Goal: Check status

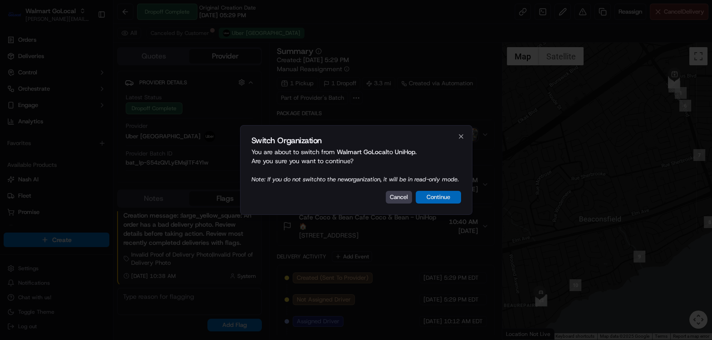
click at [430, 202] on button "Continue" at bounding box center [438, 197] width 45 height 13
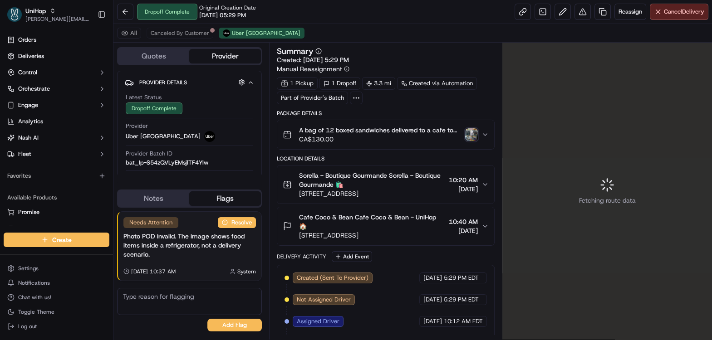
scroll to position [94, 0]
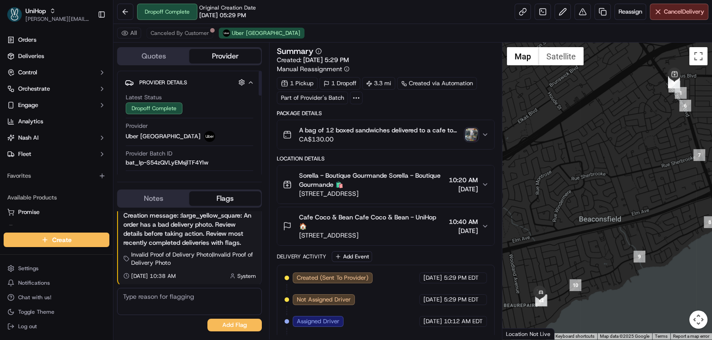
click at [153, 53] on button "Quotes" at bounding box center [153, 56] width 71 height 15
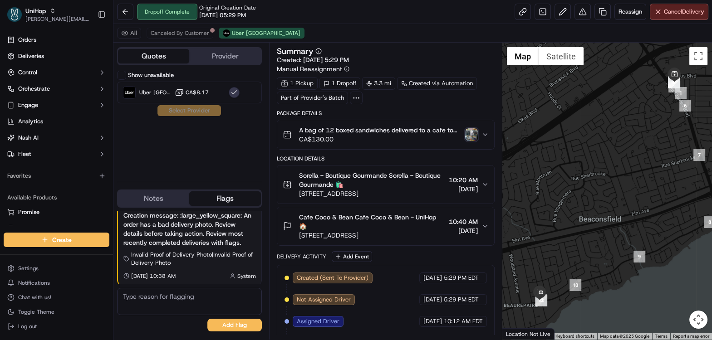
click at [120, 73] on button "Show unavailable" at bounding box center [121, 75] width 9 height 9
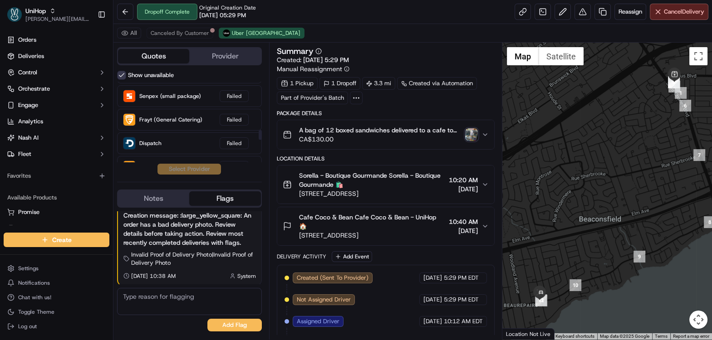
scroll to position [398, 0]
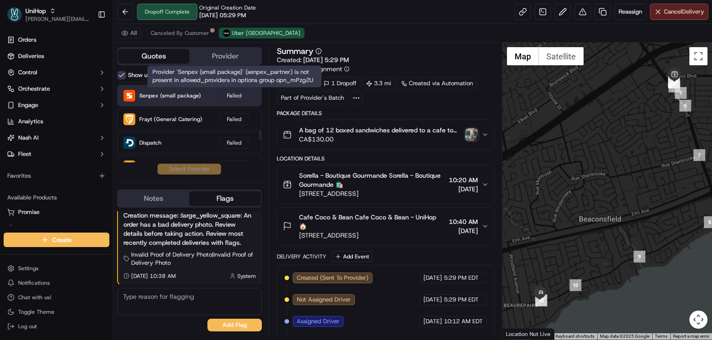
type button "on"
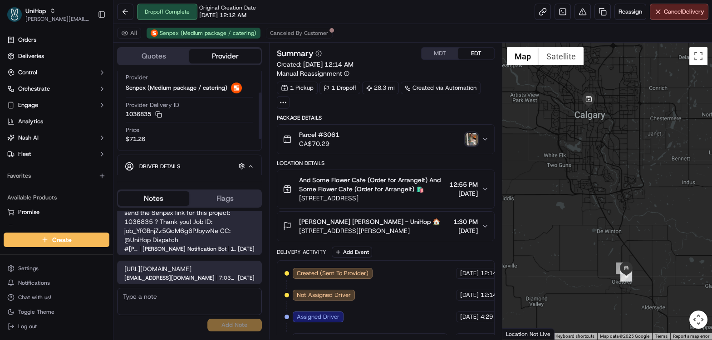
scroll to position [50, 0]
